Goal: Transaction & Acquisition: Book appointment/travel/reservation

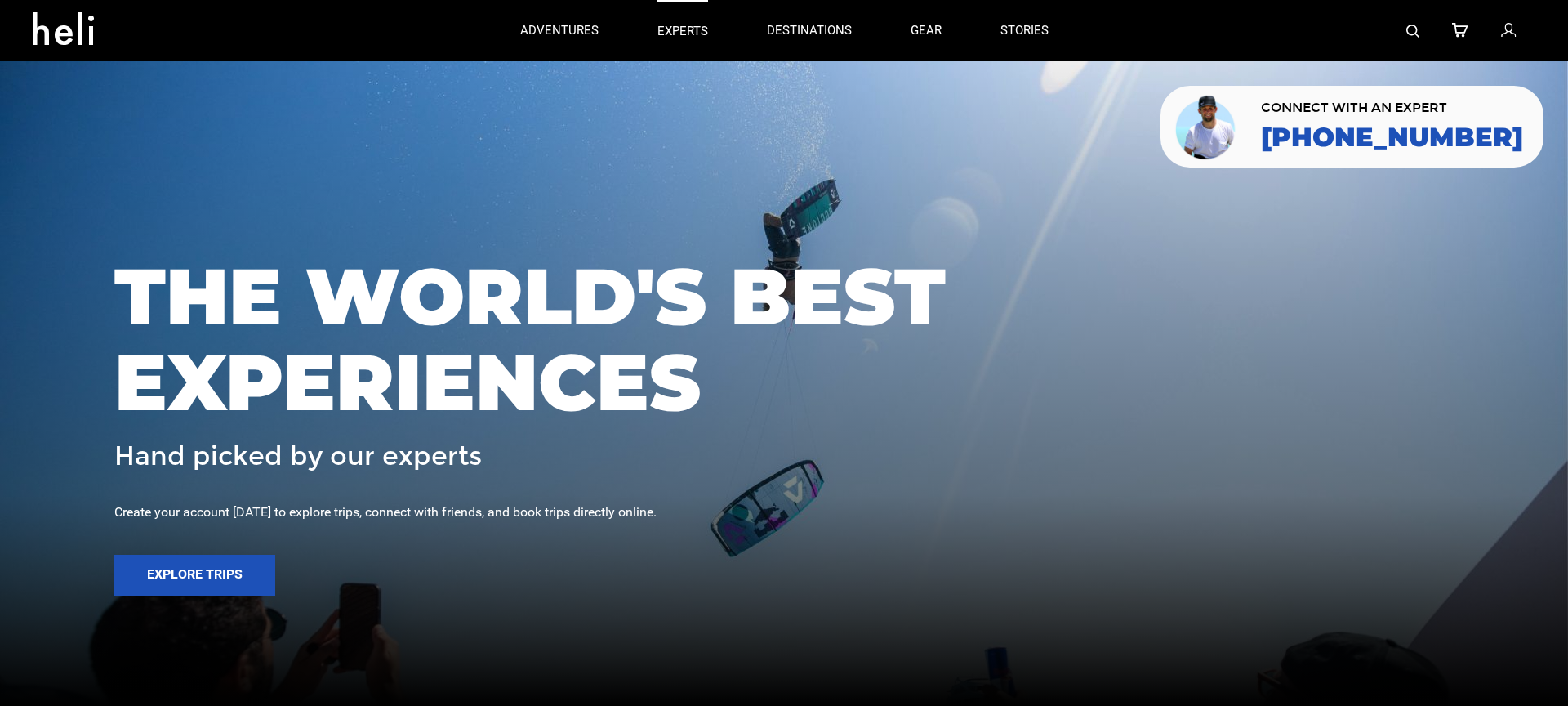
click at [672, 31] on p "experts" at bounding box center [683, 31] width 51 height 17
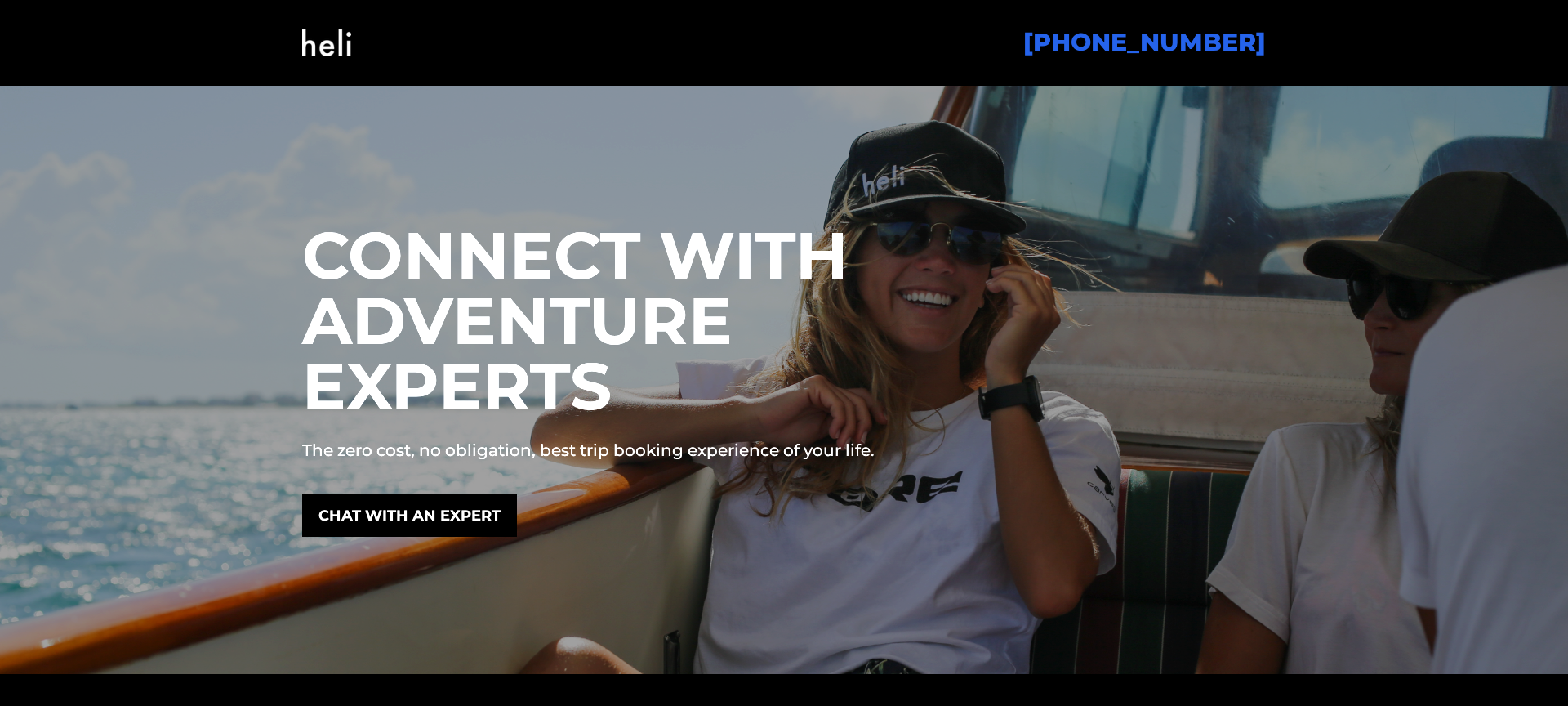
click at [313, 39] on img at bounding box center [327, 43] width 49 height 66
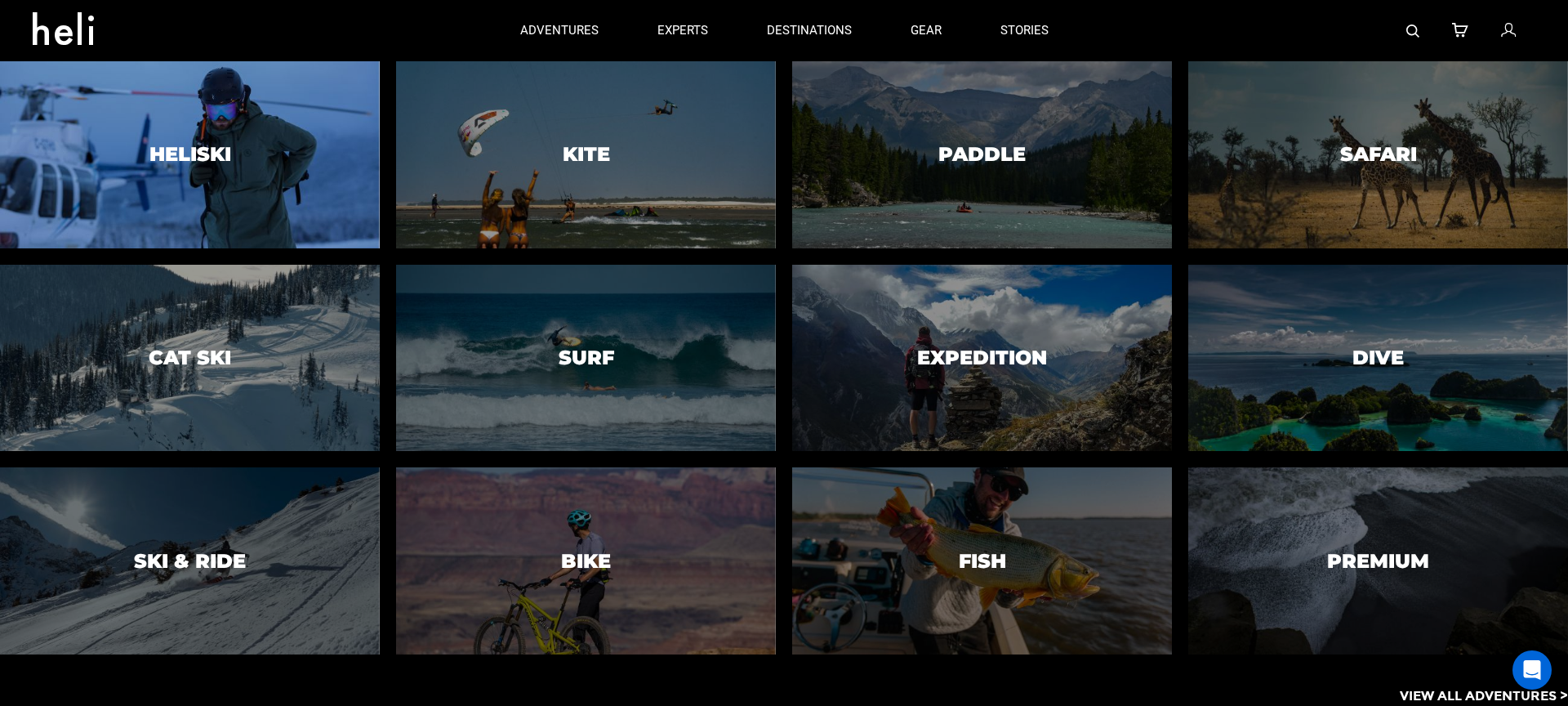
click at [303, 183] on div at bounding box center [190, 155] width 387 height 190
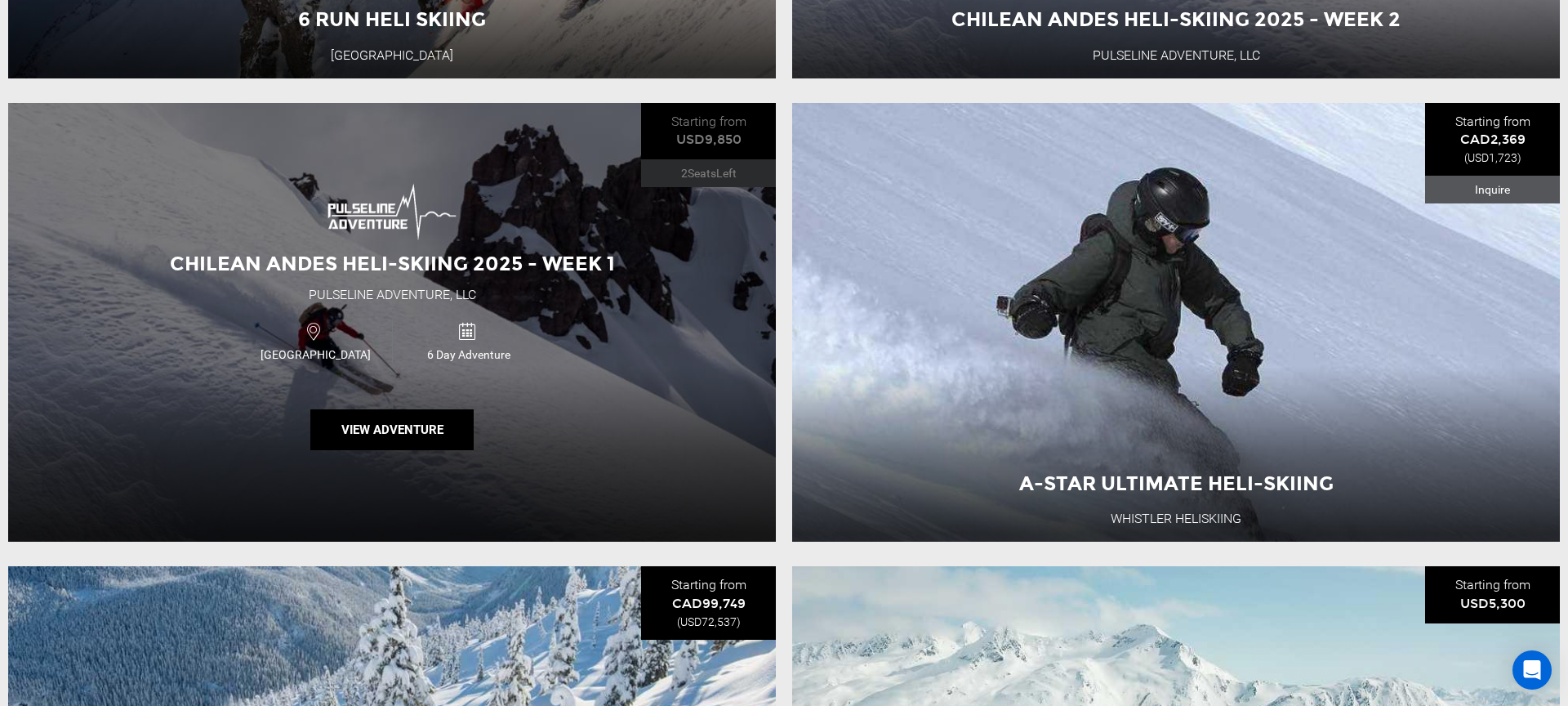
scroll to position [1117, 0]
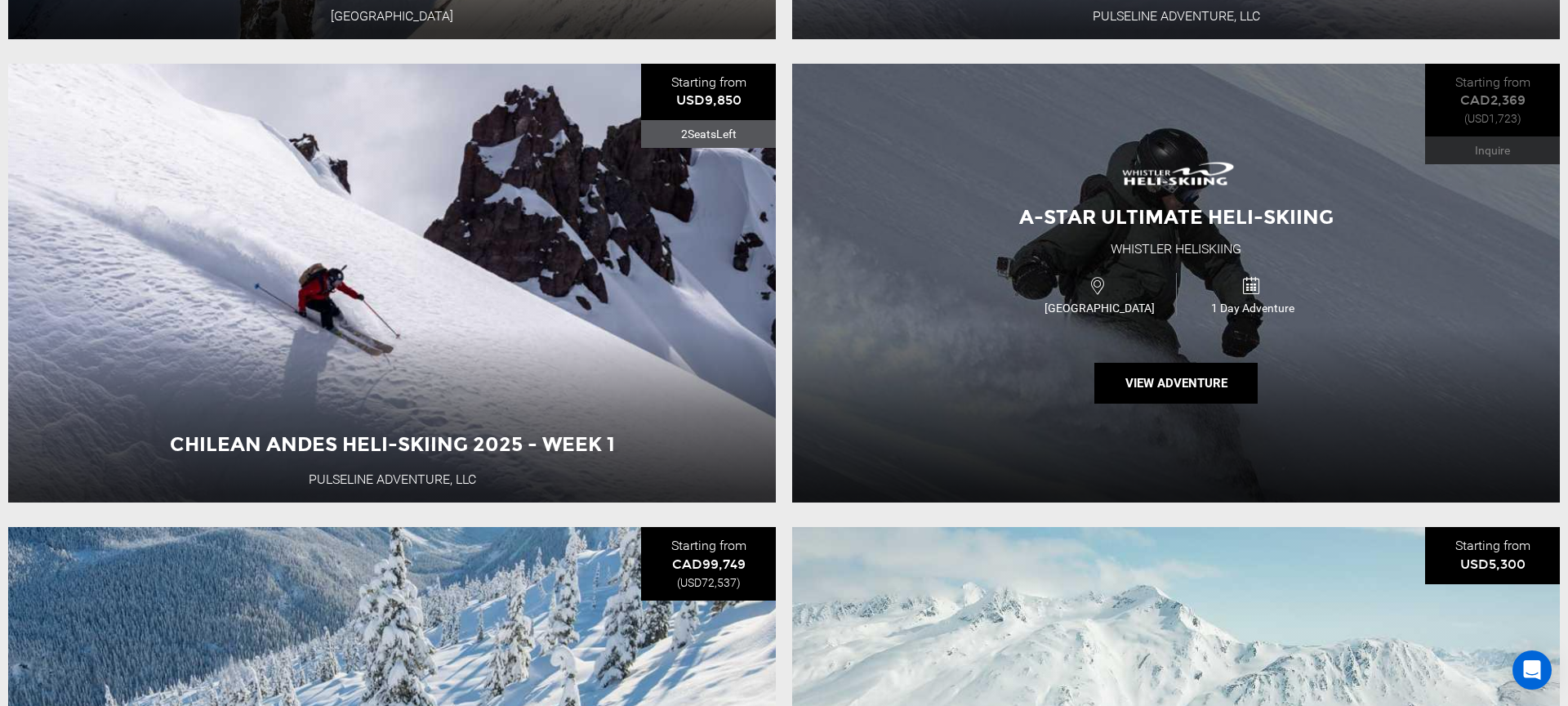
click at [936, 277] on div "A-Star Ultimate Heli-Skiing Whistler Heliskiing [GEOGRAPHIC_DATA] 1 Day Adventu…" at bounding box center [1175, 283] width 767 height 439
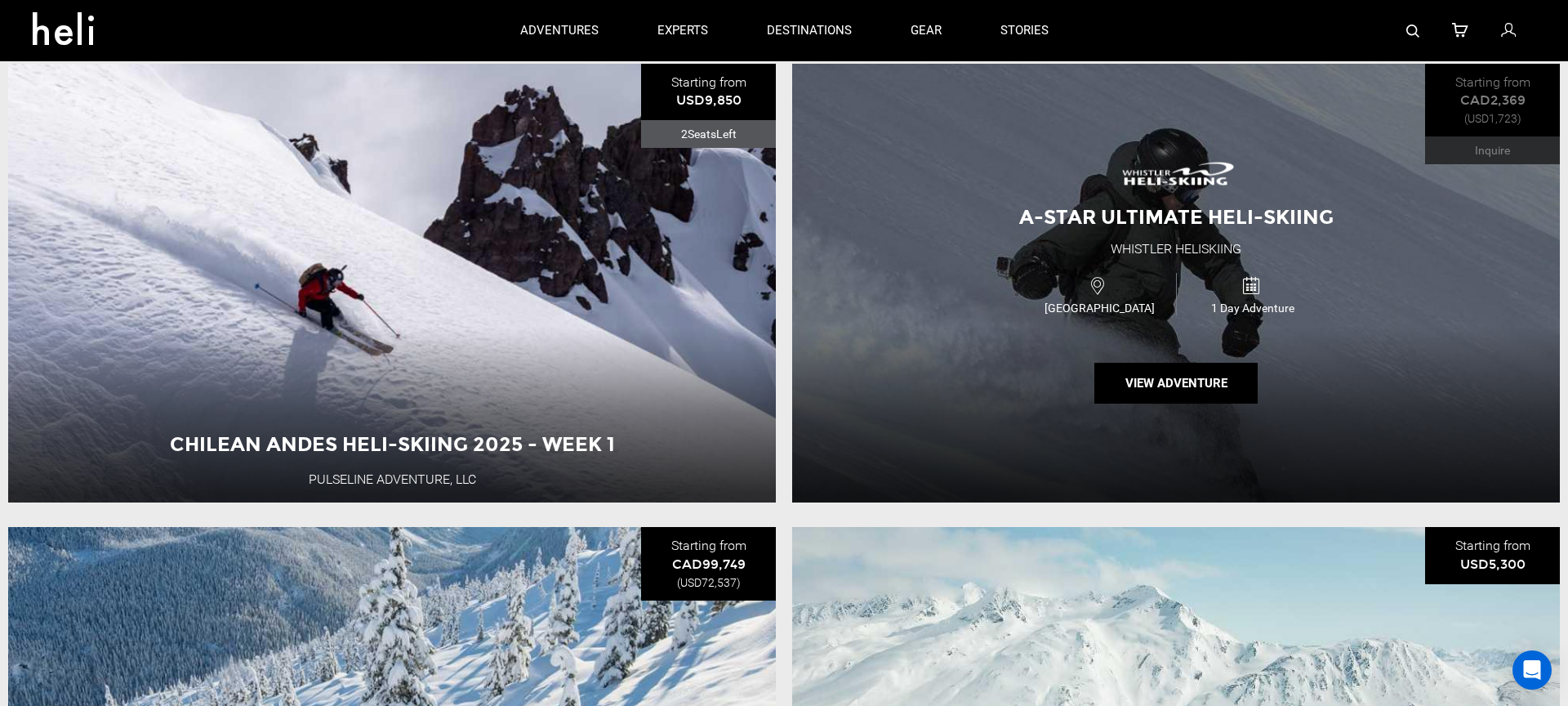
scroll to position [1145, 0]
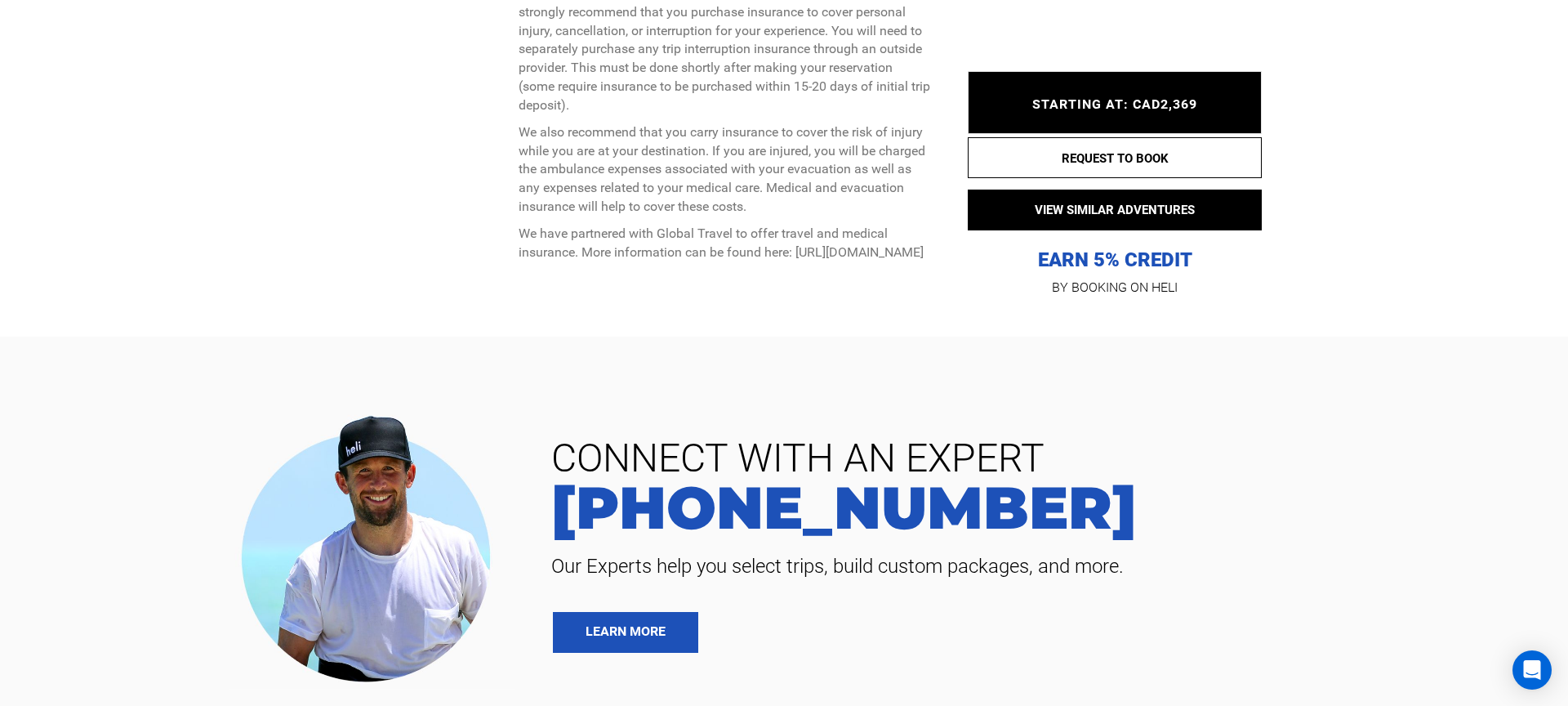
scroll to position [4440, 0]
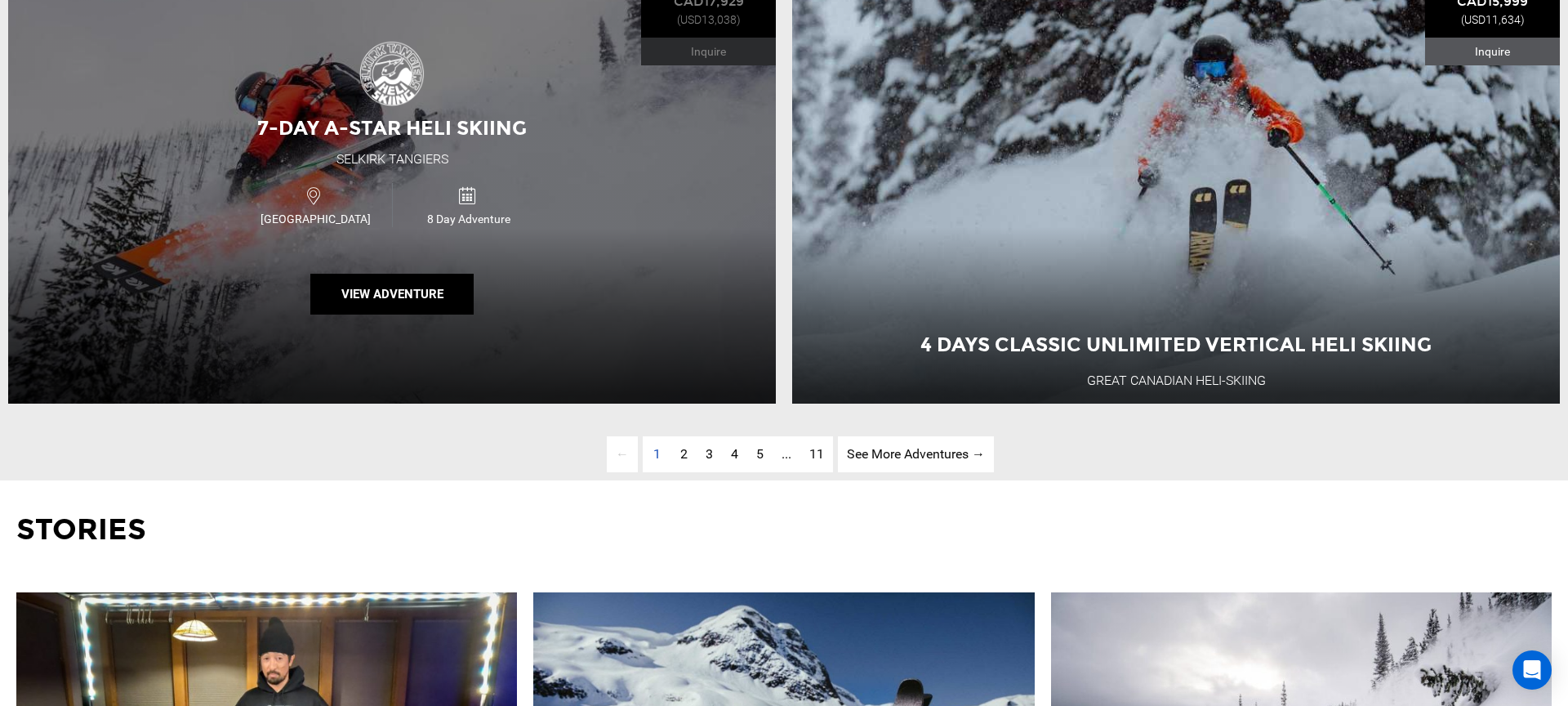
scroll to position [5446, 0]
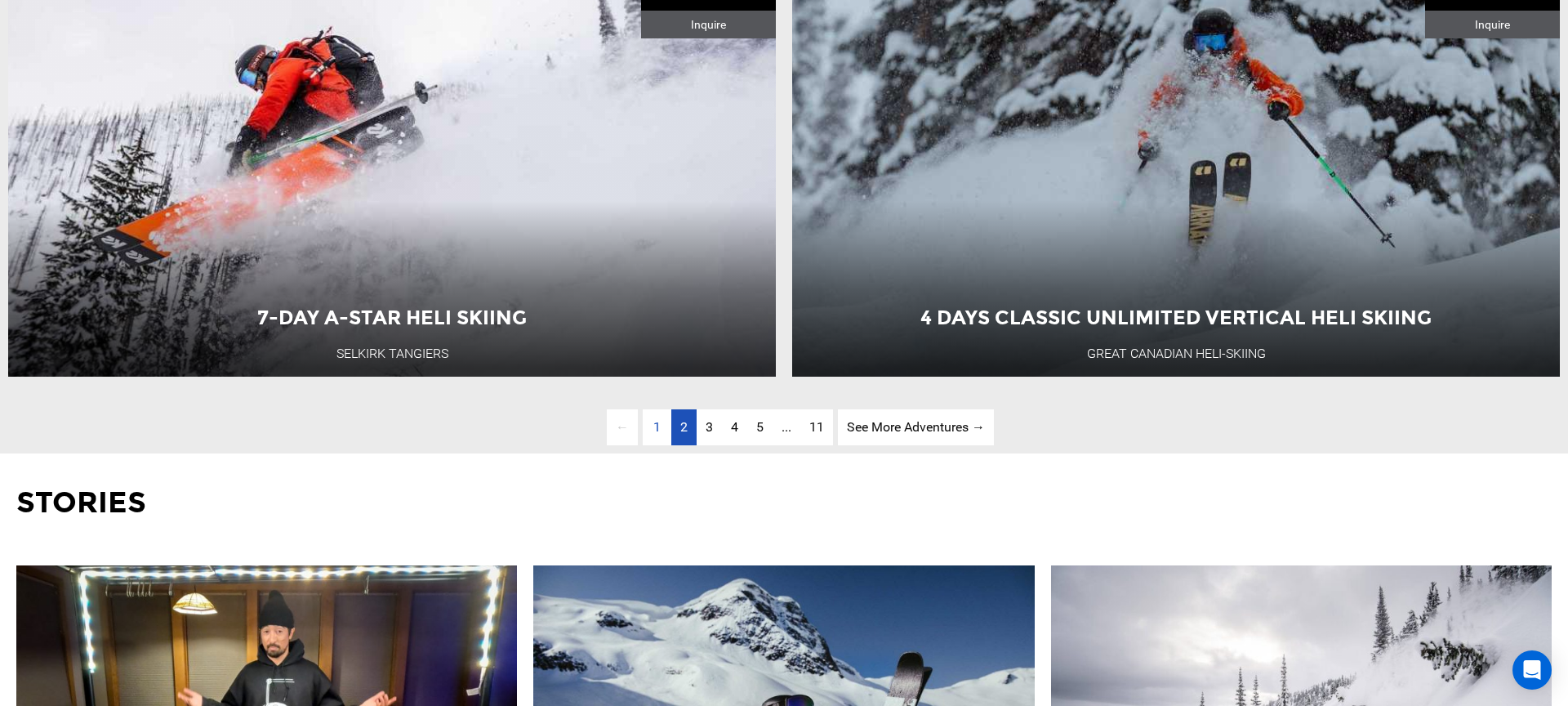
click at [686, 439] on link "page 2" at bounding box center [683, 428] width 25 height 37
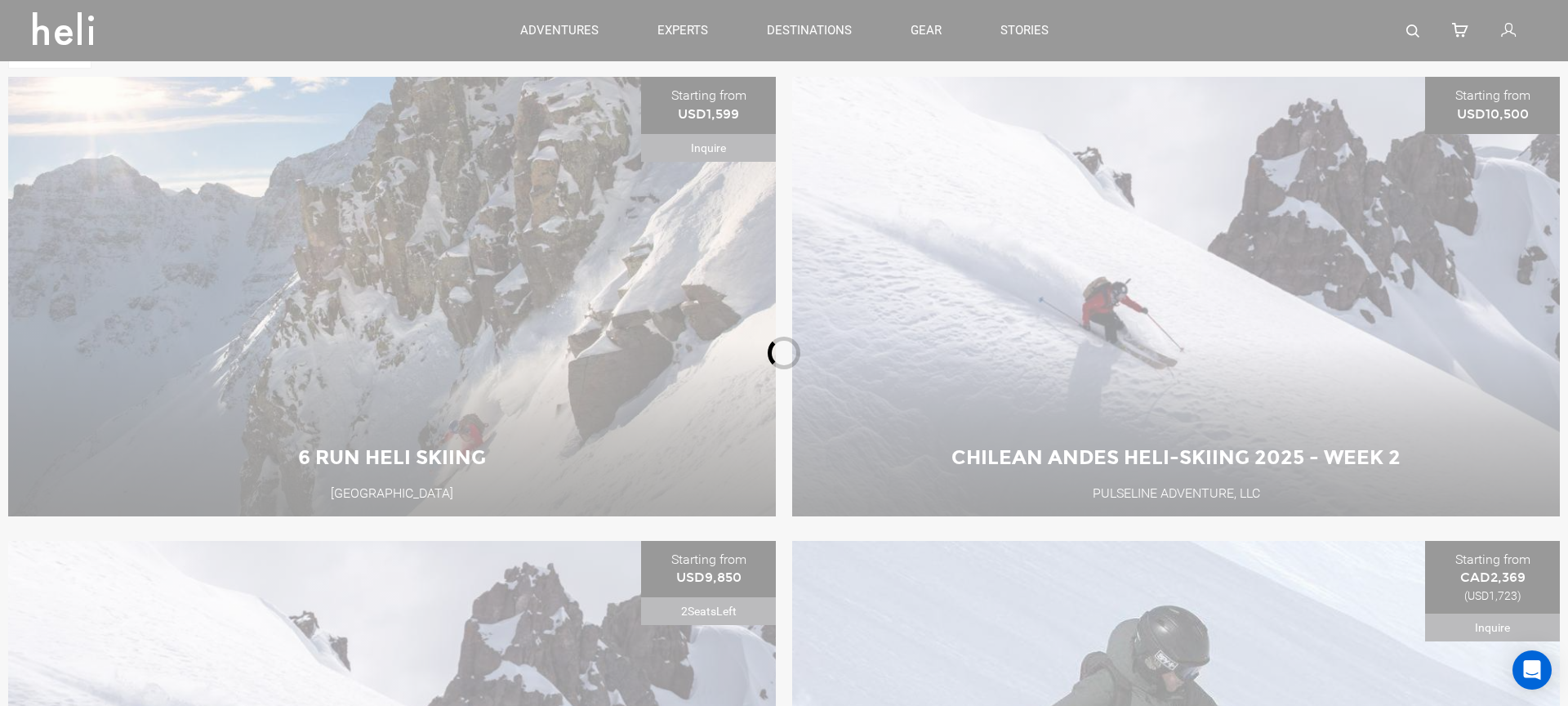
scroll to position [669, 0]
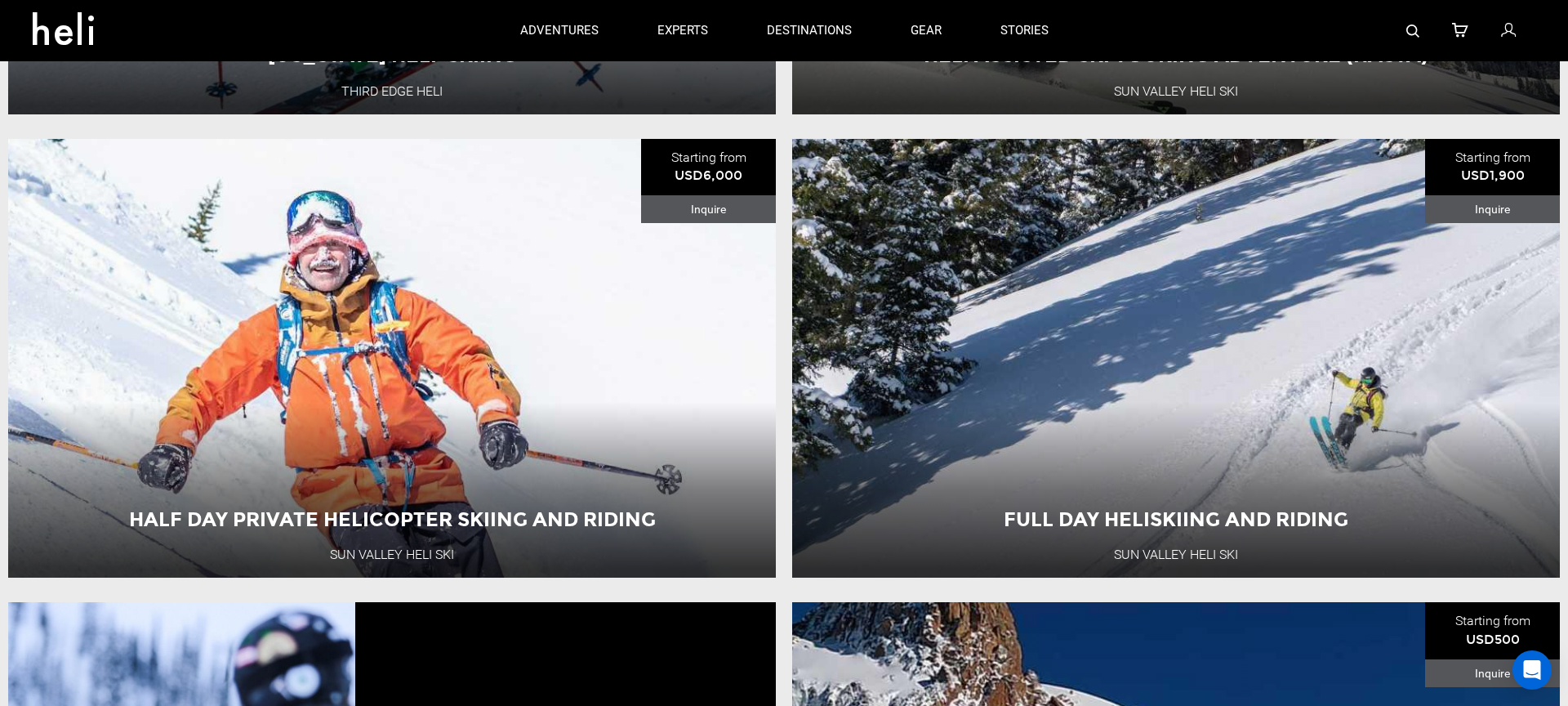
scroll to position [3383, 0]
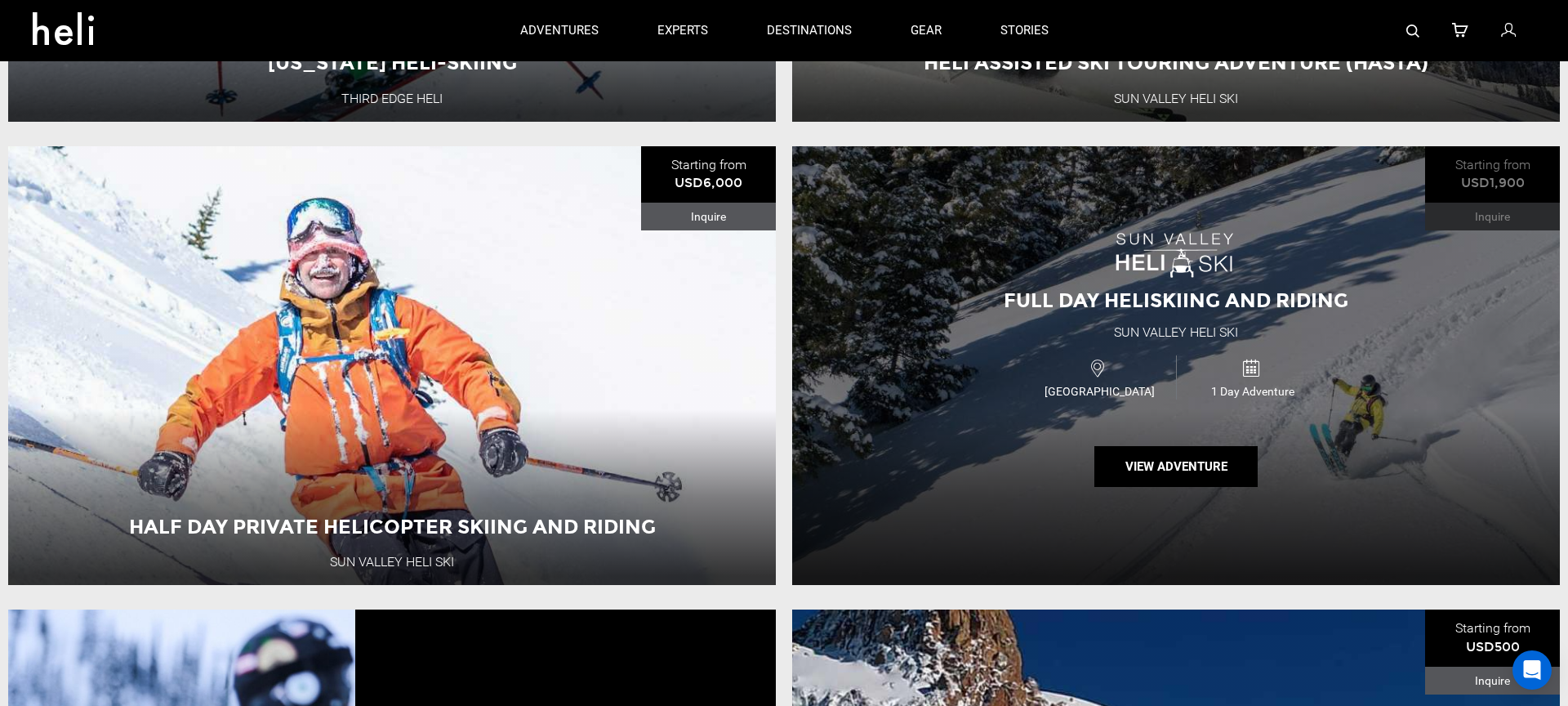
click at [975, 560] on div "Full Day Heliskiing and Riding [GEOGRAPHIC_DATA] [GEOGRAPHIC_DATA] Ski [GEOGRAP…" at bounding box center [1175, 365] width 767 height 439
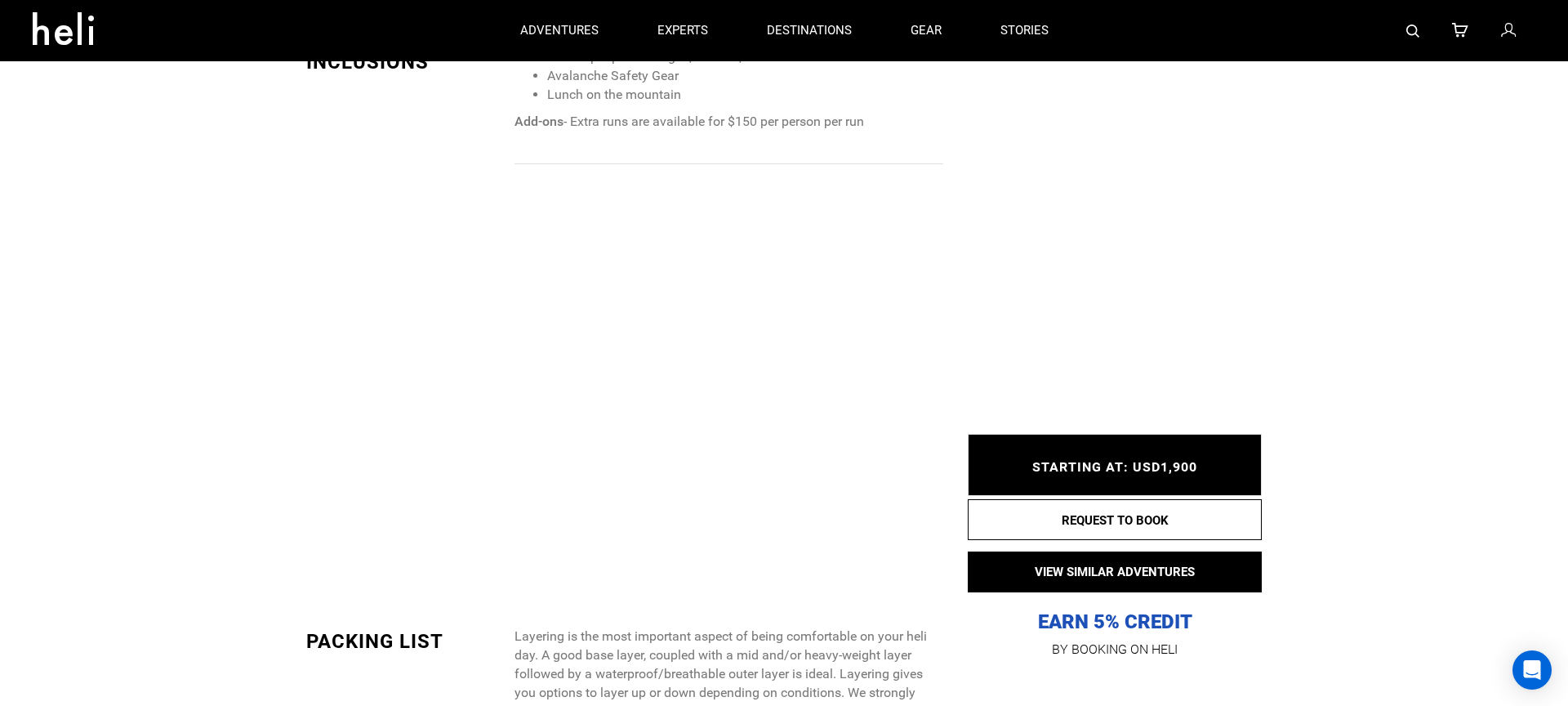
scroll to position [1349, 0]
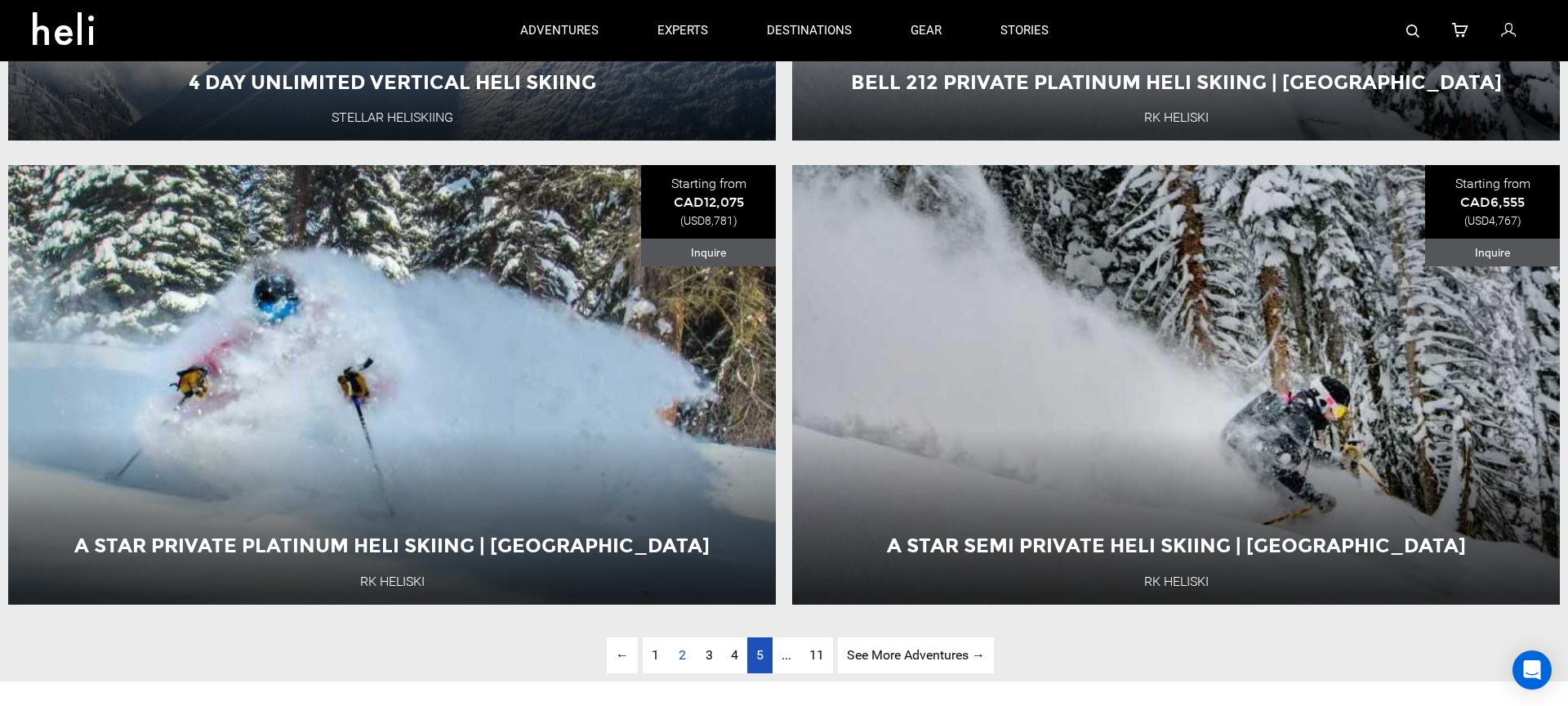
scroll to position [5186, 0]
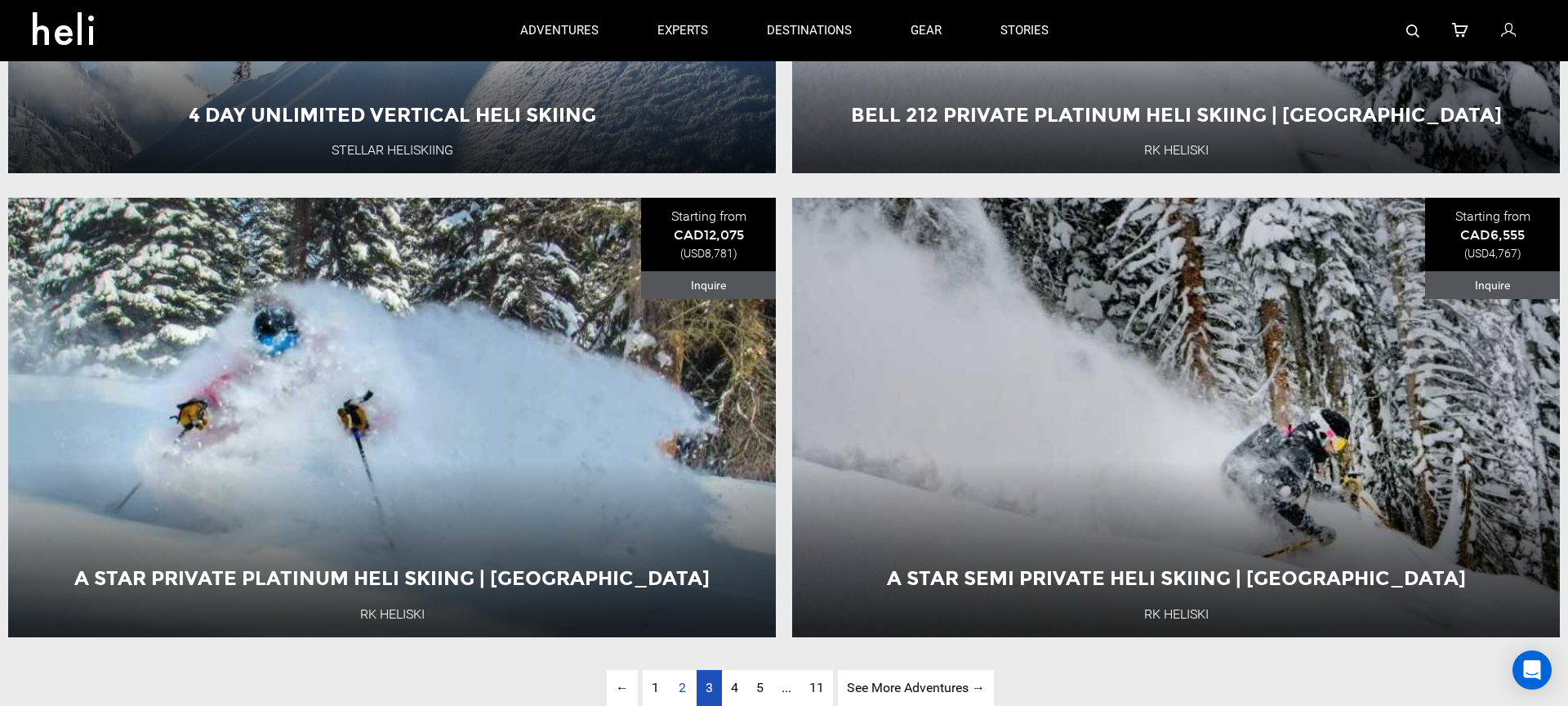
click at [714, 691] on link "page 3" at bounding box center [709, 688] width 25 height 37
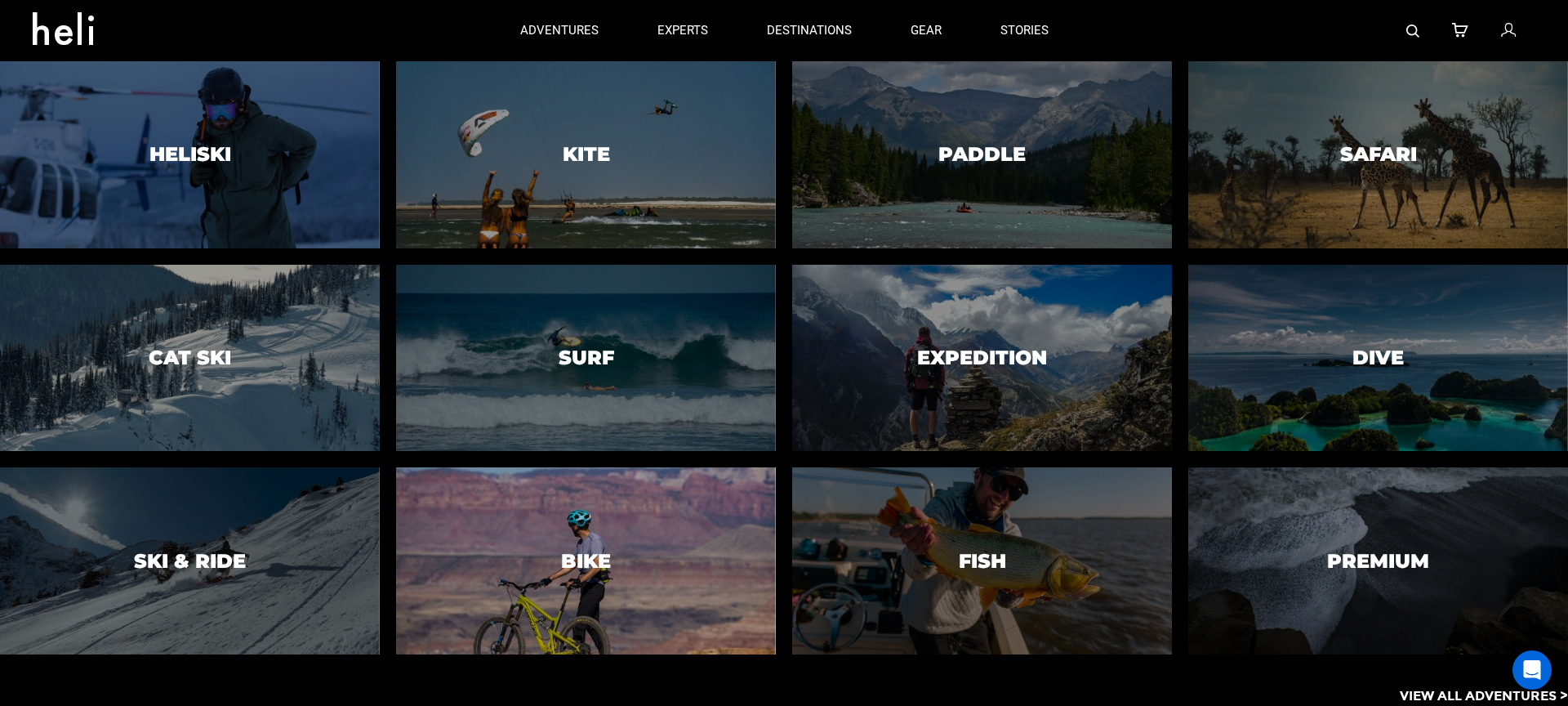
drag, startPoint x: 574, startPoint y: 34, endPoint x: 602, endPoint y: 549, distance: 515.8
click at [602, 0] on div "adventures adventures experts destinations gear stories search cart sign in Hel…" at bounding box center [784, 0] width 1568 height 0
click at [669, 537] on div at bounding box center [586, 561] width 387 height 190
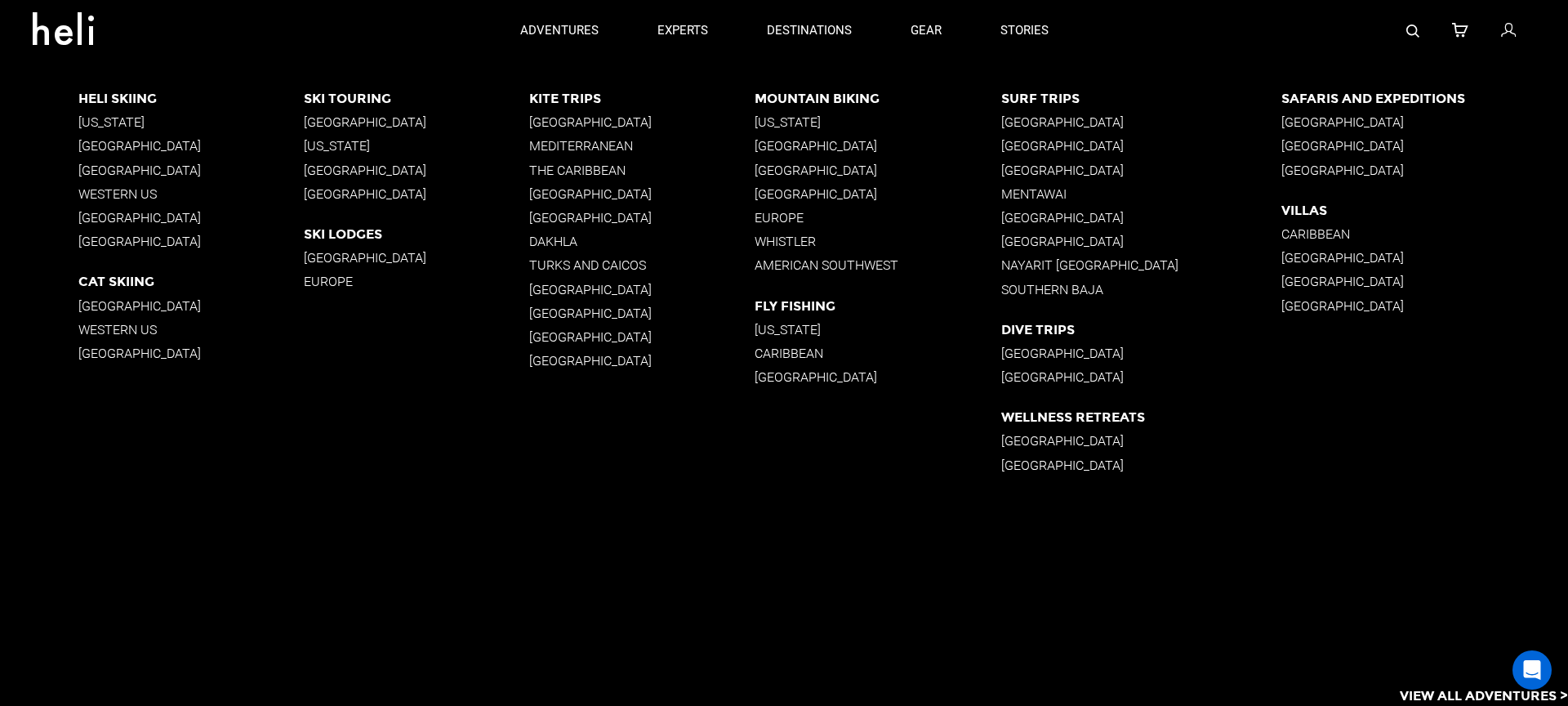
click at [80, 357] on p "[GEOGRAPHIC_DATA]" at bounding box center [191, 353] width 226 height 16
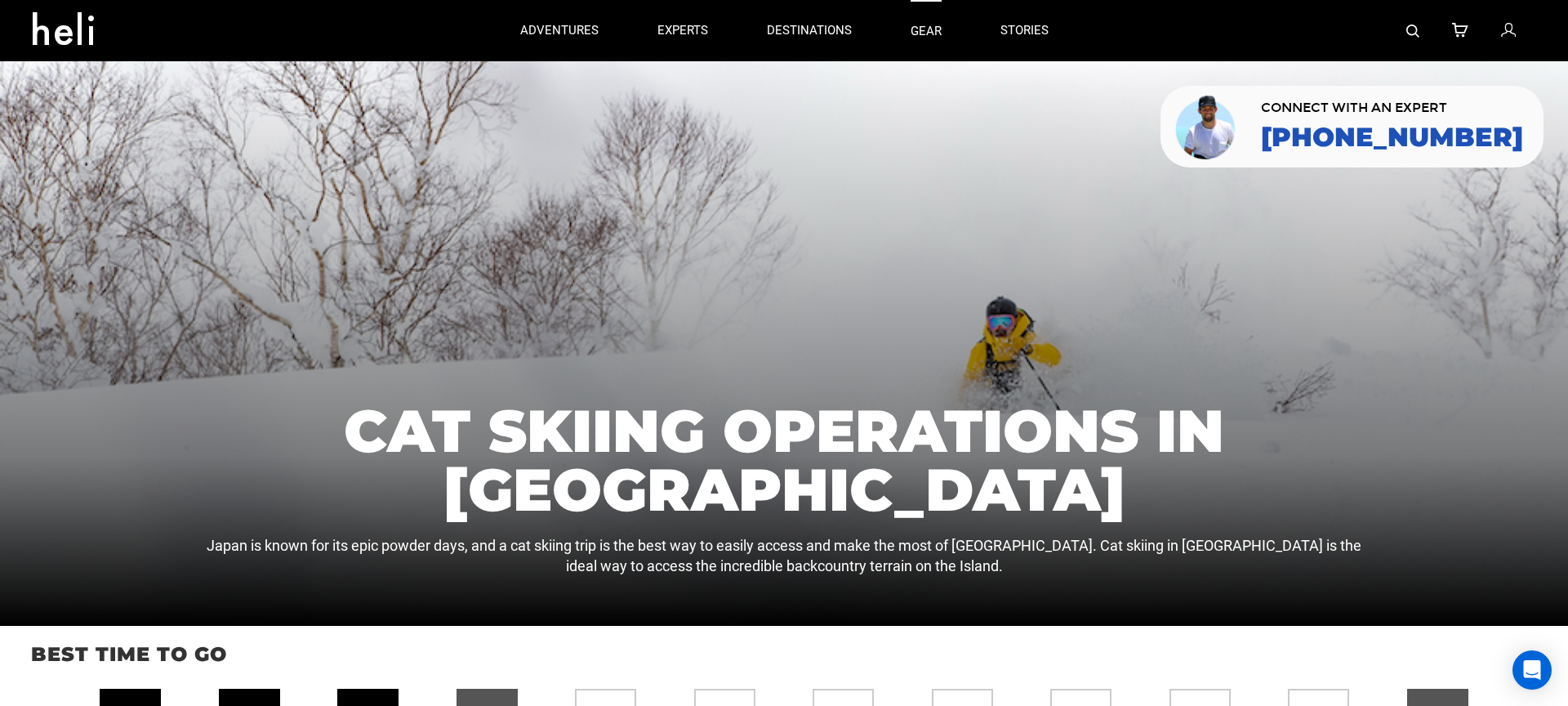
click at [930, 34] on link "gear" at bounding box center [926, 30] width 31 height 62
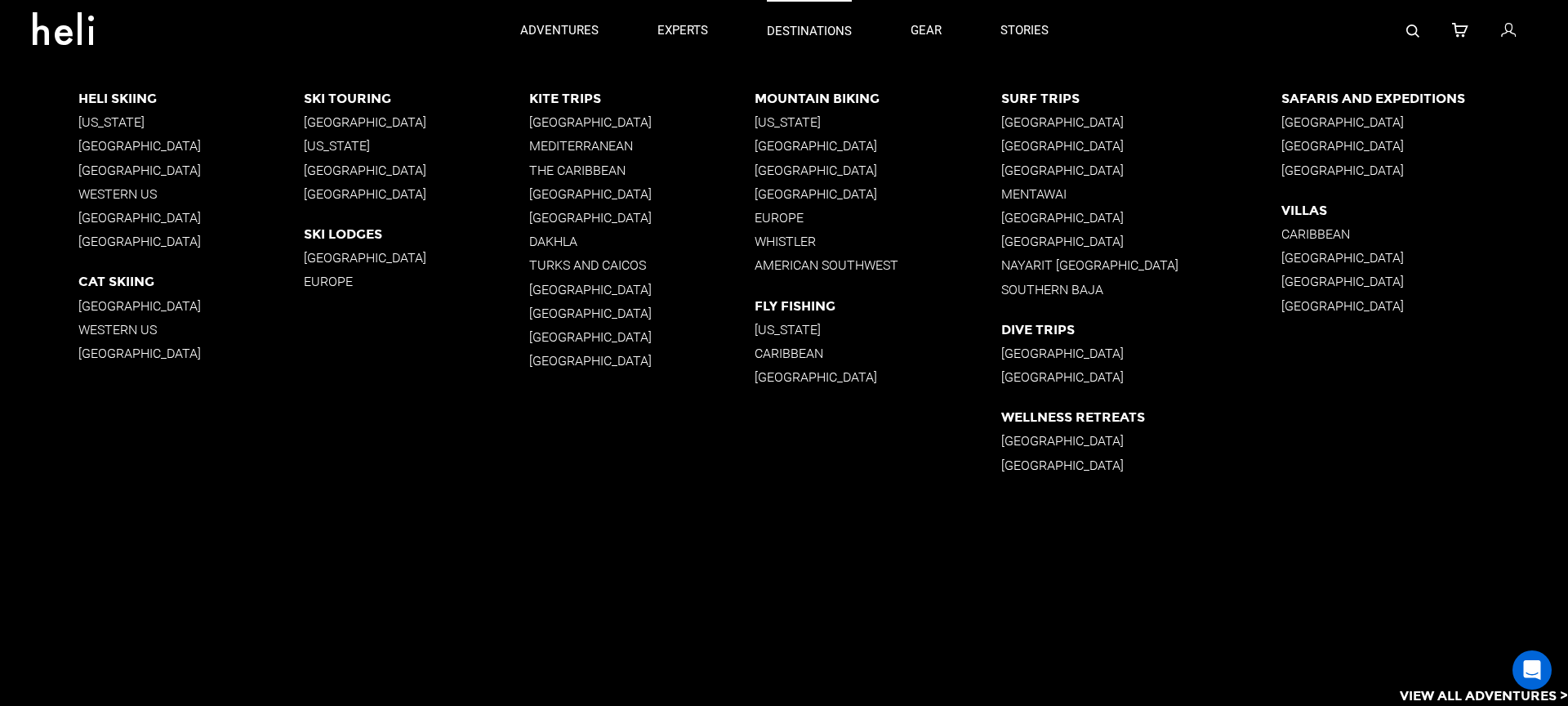
scroll to position [170, 0]
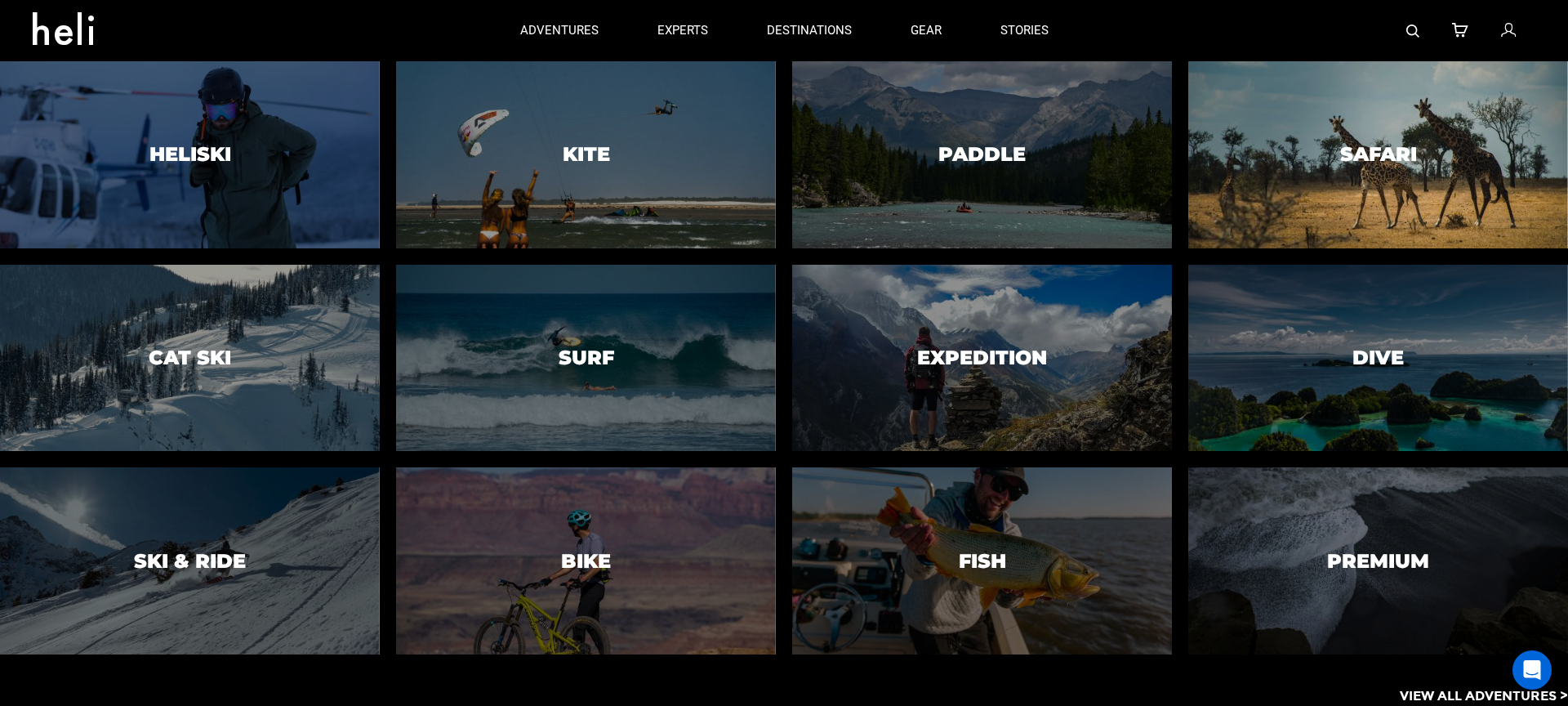
click at [1378, 147] on h3 "Safari" at bounding box center [1378, 154] width 77 height 21
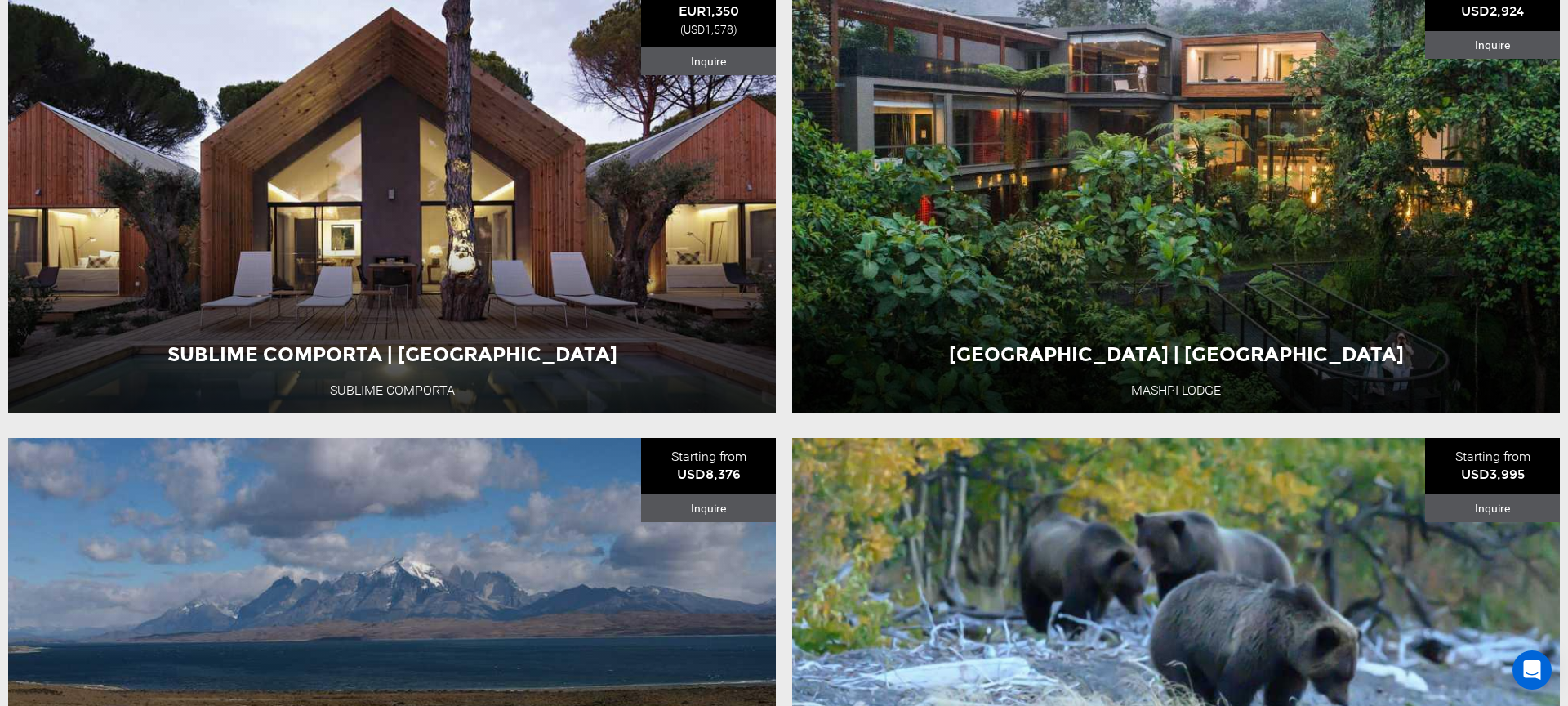
scroll to position [782, 0]
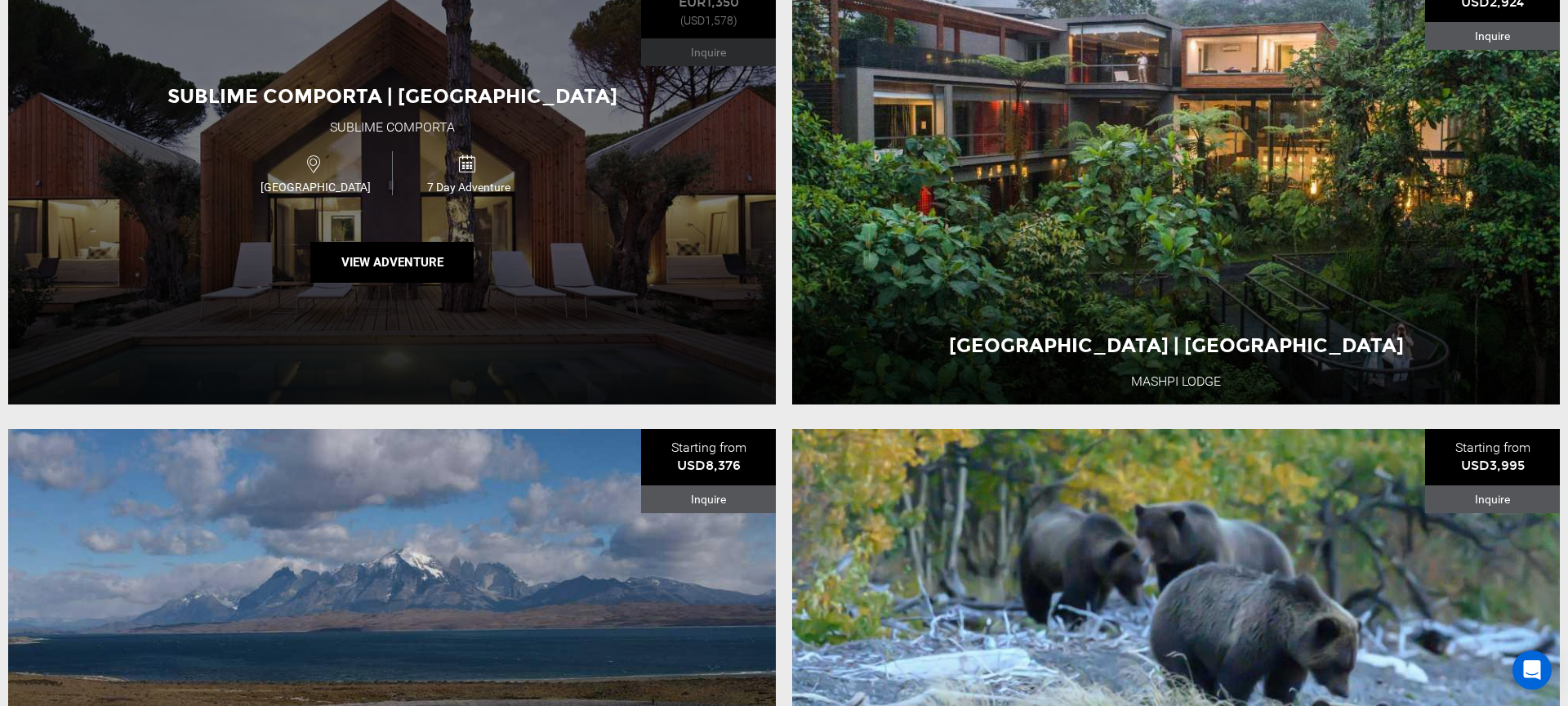
click at [523, 179] on span "7 Day Adventure" at bounding box center [469, 187] width 153 height 16
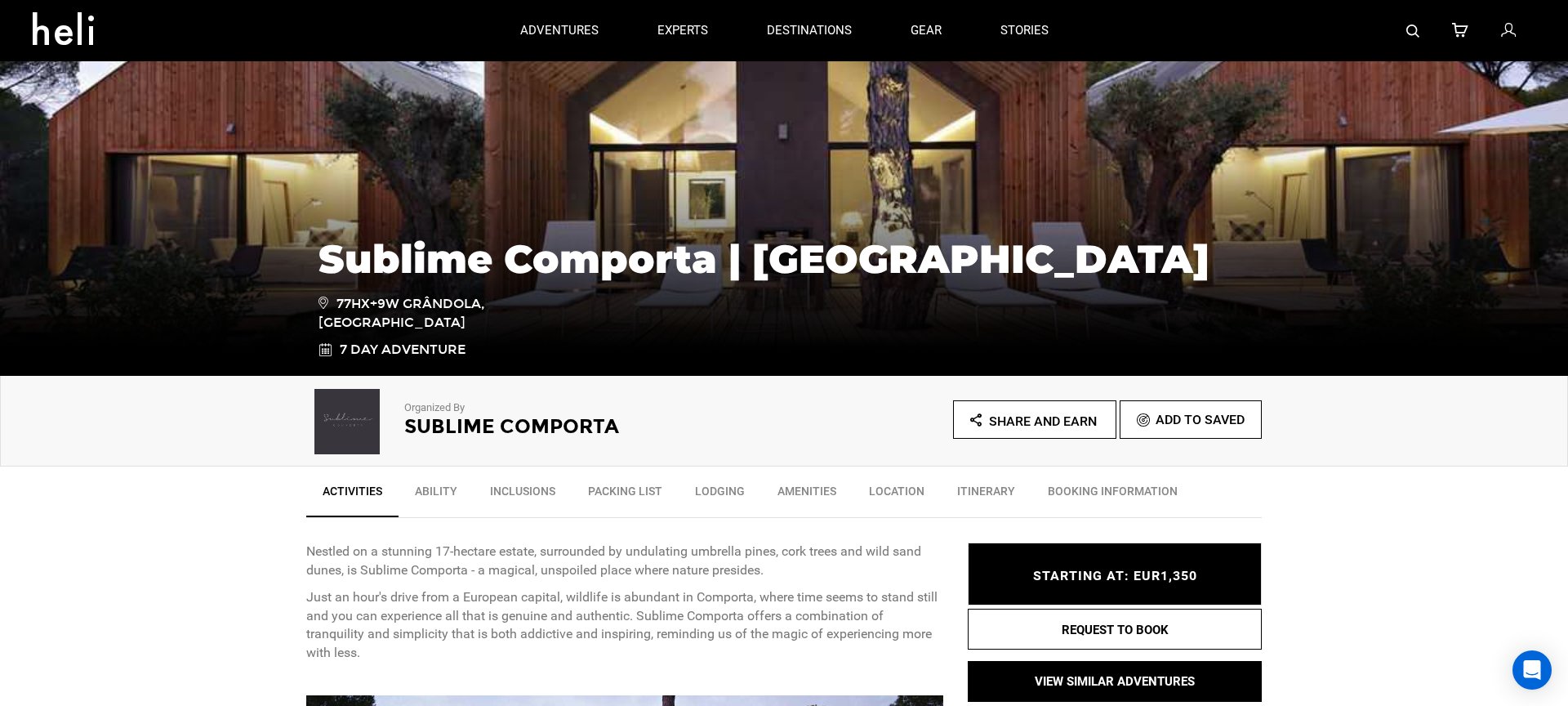
scroll to position [227, 0]
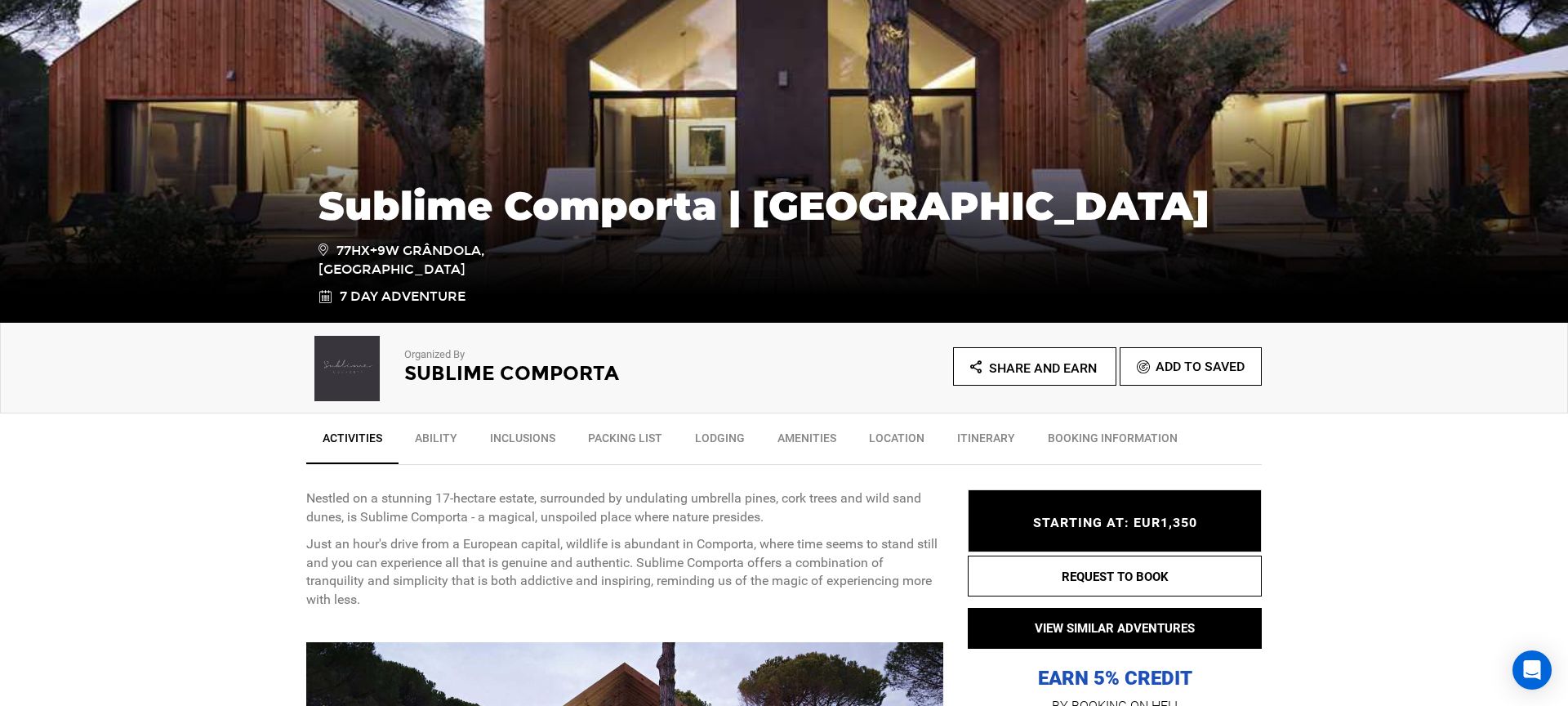
click at [504, 438] on link "Inclusions" at bounding box center [522, 442] width 98 height 41
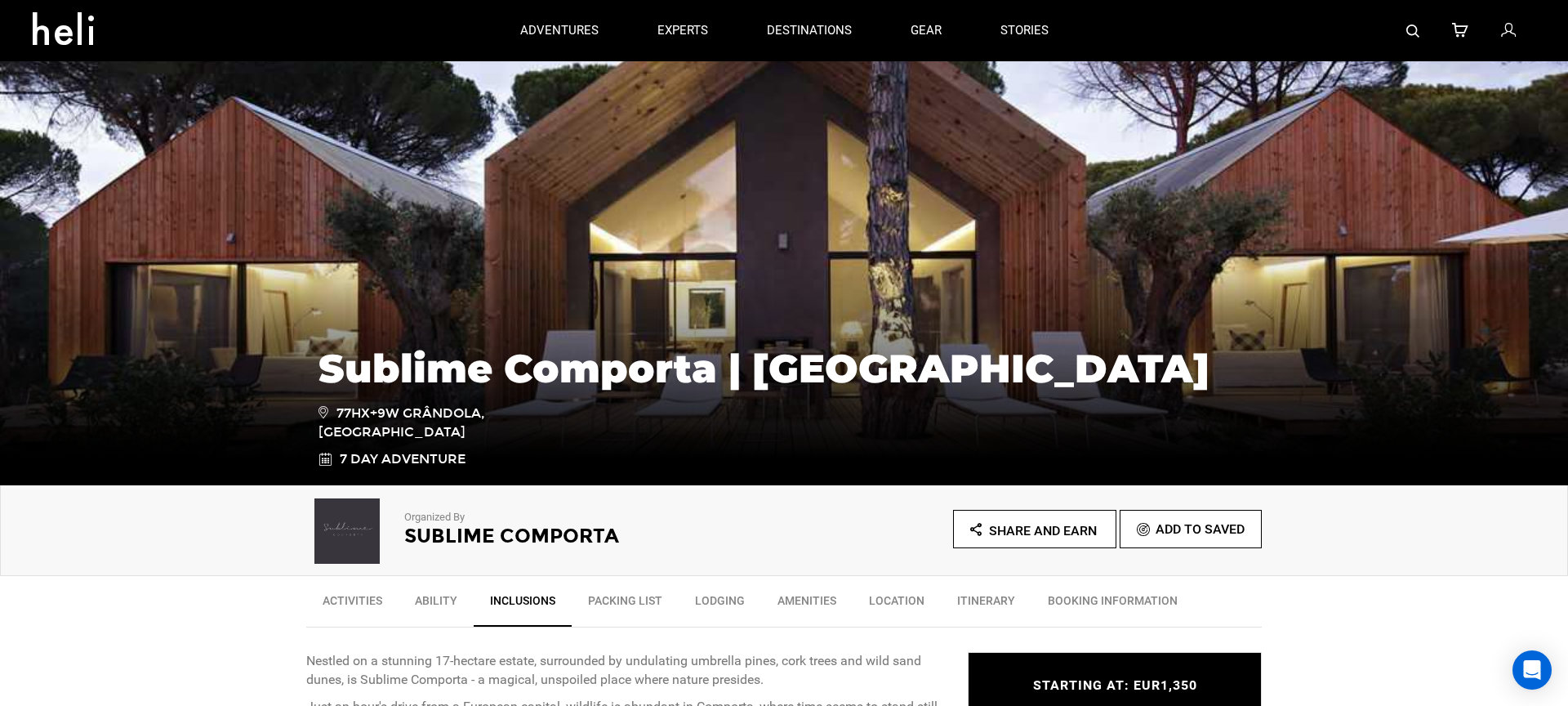
scroll to position [0, 0]
